Goal: Transaction & Acquisition: Purchase product/service

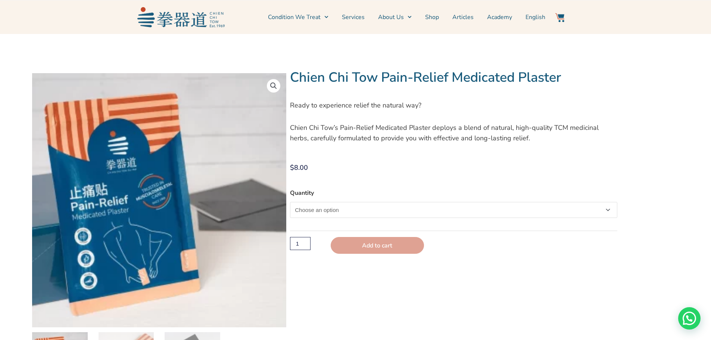
click at [606, 210] on select "Choose an option Single" at bounding box center [453, 210] width 327 height 16
select select "Single"
click at [290, 202] on select "Choose an option Single" at bounding box center [453, 210] width 327 height 16
click at [306, 244] on input "2" at bounding box center [300, 244] width 20 height 13
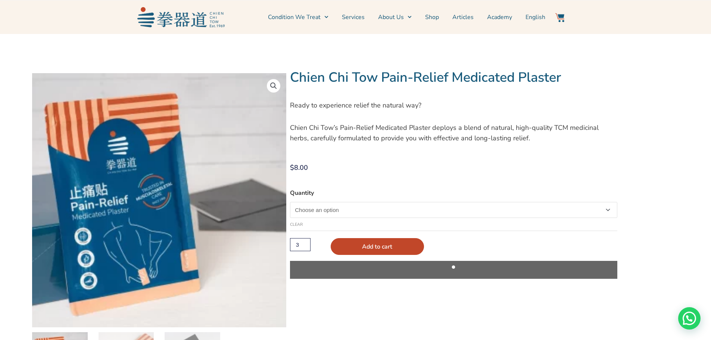
type input "3"
click at [306, 244] on input "3" at bounding box center [300, 244] width 20 height 13
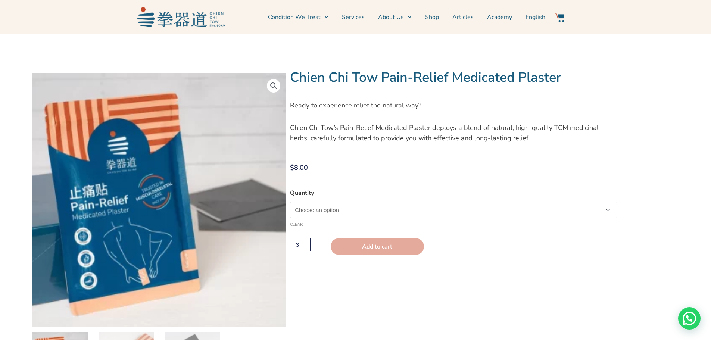
click at [410, 248] on button "Add to cart" at bounding box center [377, 246] width 93 height 17
click at [608, 209] on select "Choose an option Single" at bounding box center [453, 210] width 327 height 16
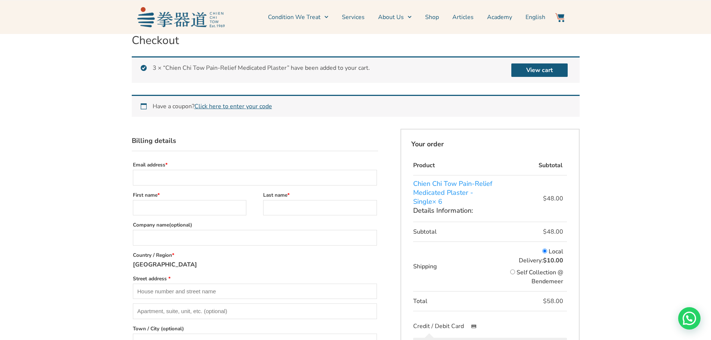
click at [204, 180] on input "Email address *" at bounding box center [255, 178] width 244 height 16
type input "[EMAIL_ADDRESS][DOMAIN_NAME]"
type input "[PERSON_NAME]"
type input "Personal"
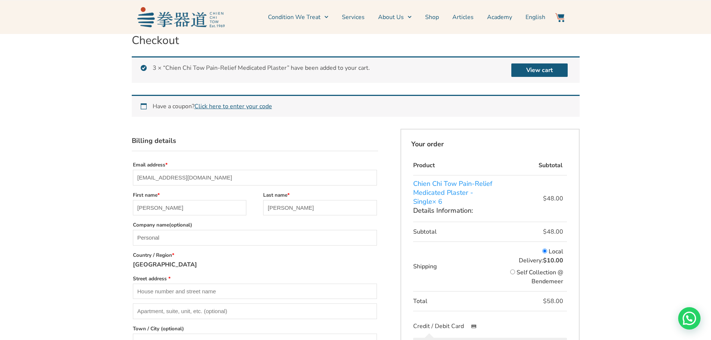
type input "Blk [STREET_ADDRESS]"
type input "#10-234"
type input "[GEOGRAPHIC_DATA]"
type input "100077"
type input "[PHONE_NUMBER]"
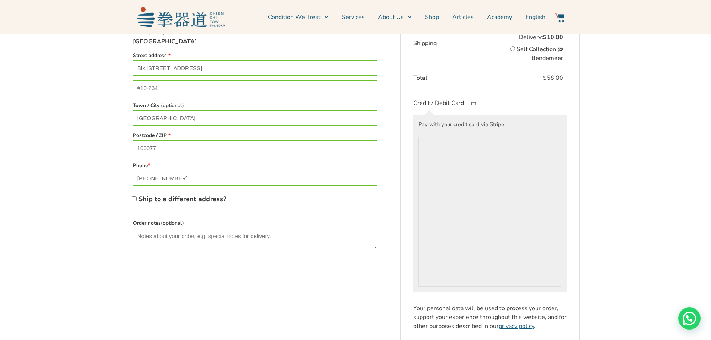
scroll to position [224, 0]
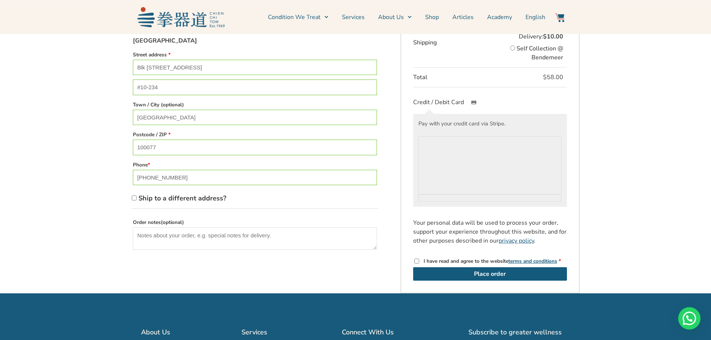
click at [416, 259] on input "I have read and agree to the website terms and conditions *" at bounding box center [416, 261] width 5 height 5
checkbox input "true"
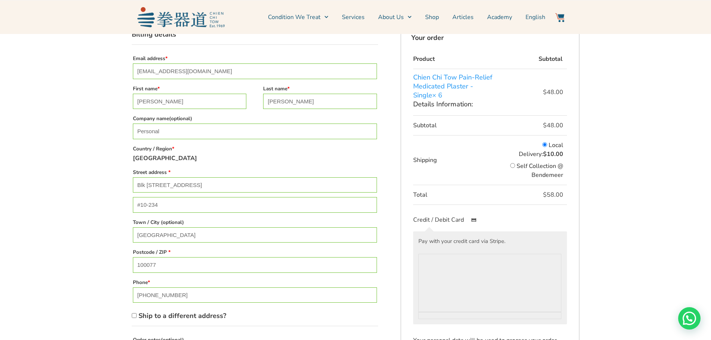
scroll to position [149, 0]
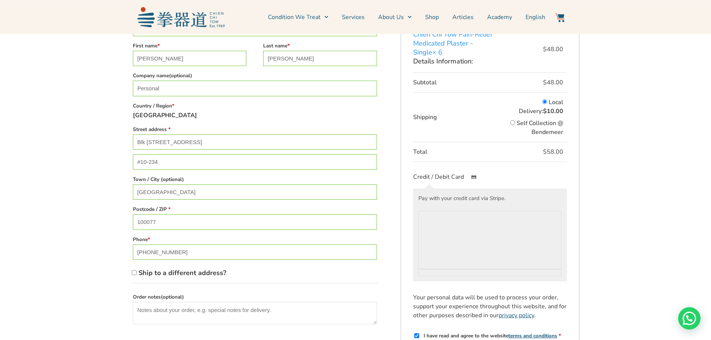
click at [620, 227] on div "Checkout 3 × “Chien Chi Tow Pain-Relief Medicated Plaster” have been added to y…" at bounding box center [355, 126] width 711 height 483
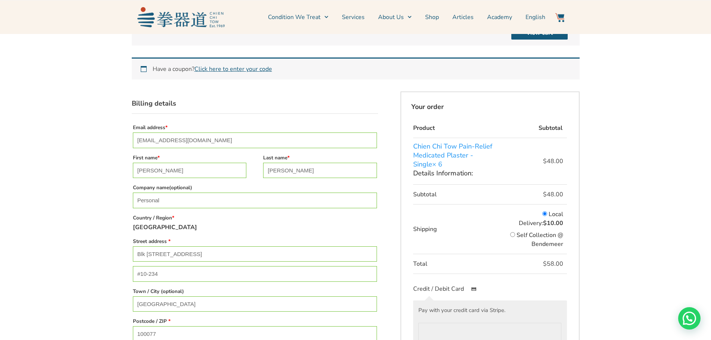
scroll to position [0, 0]
